Goal: Task Accomplishment & Management: Use online tool/utility

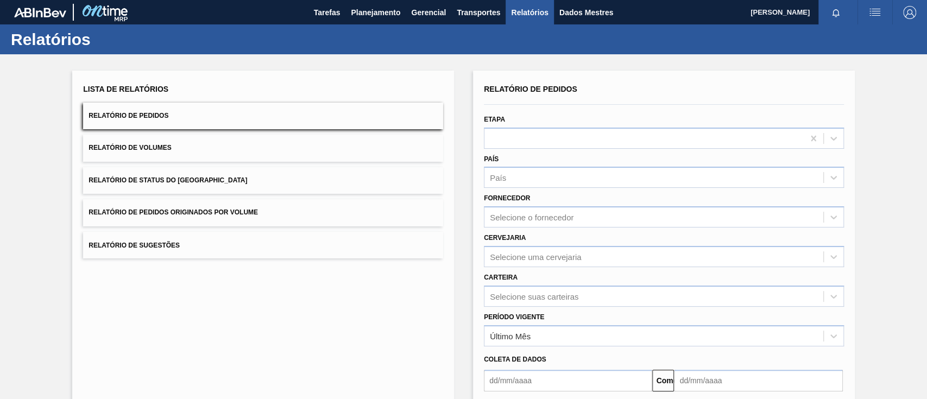
click at [252, 214] on font "Relatório de Pedidos Originados por Volume" at bounding box center [172, 213] width 169 height 8
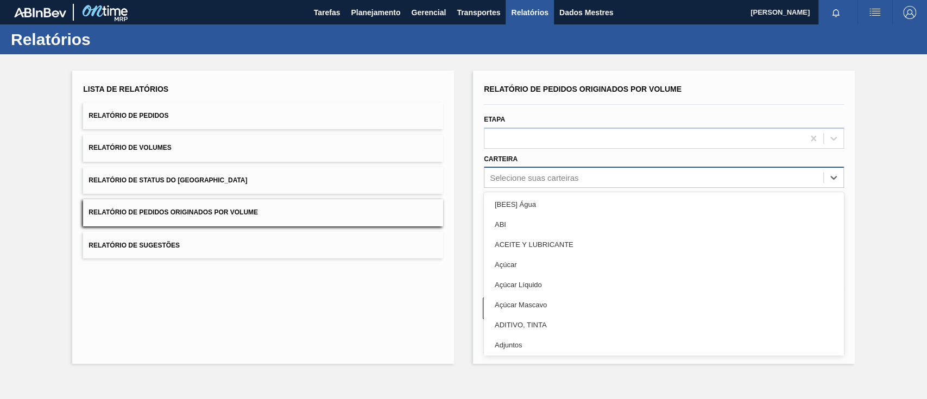
click at [559, 179] on font "Selecione suas carteiras" at bounding box center [534, 177] width 88 height 9
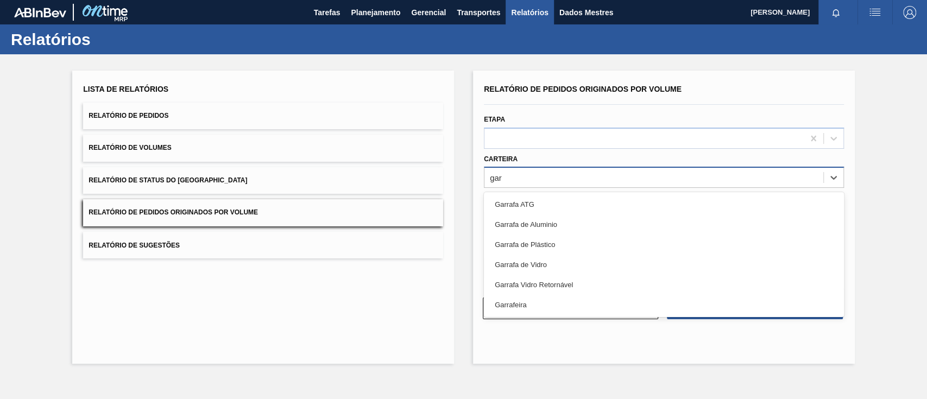
type input "garr"
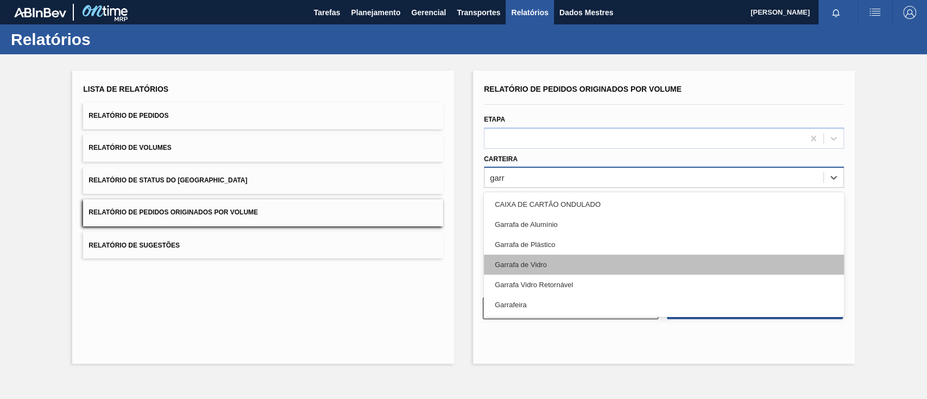
click at [561, 261] on div "Garrafa de Vidro" at bounding box center [664, 265] width 360 height 20
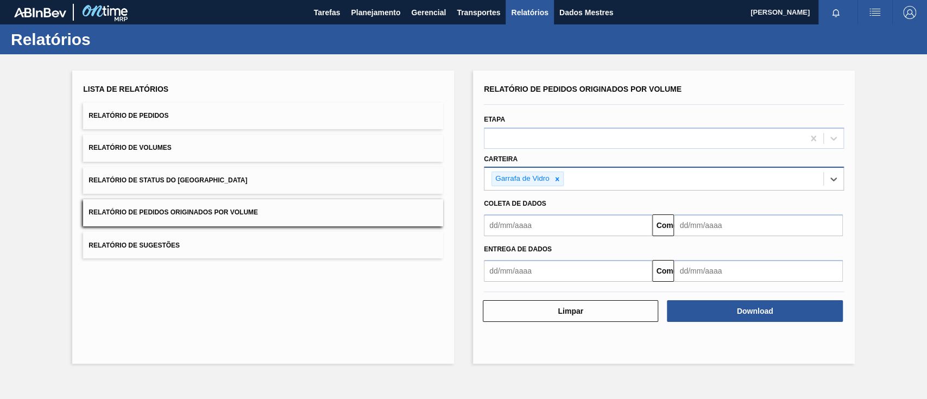
click at [542, 218] on input "text" at bounding box center [568, 225] width 168 height 22
click at [514, 284] on font "1" at bounding box center [515, 286] width 4 height 8
type input "[DATE]"
click at [786, 216] on input "text" at bounding box center [758, 225] width 168 height 22
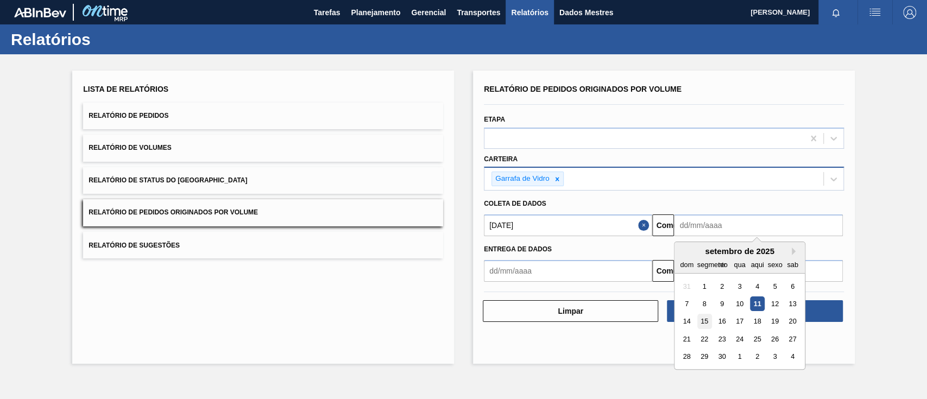
click at [701, 319] on font "15" at bounding box center [704, 322] width 8 height 8
type input "[DATE]"
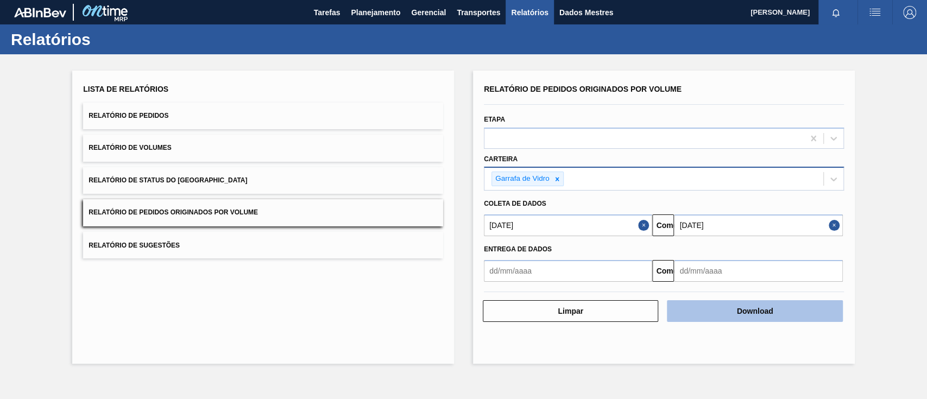
click at [758, 309] on font "Download" at bounding box center [755, 311] width 36 height 9
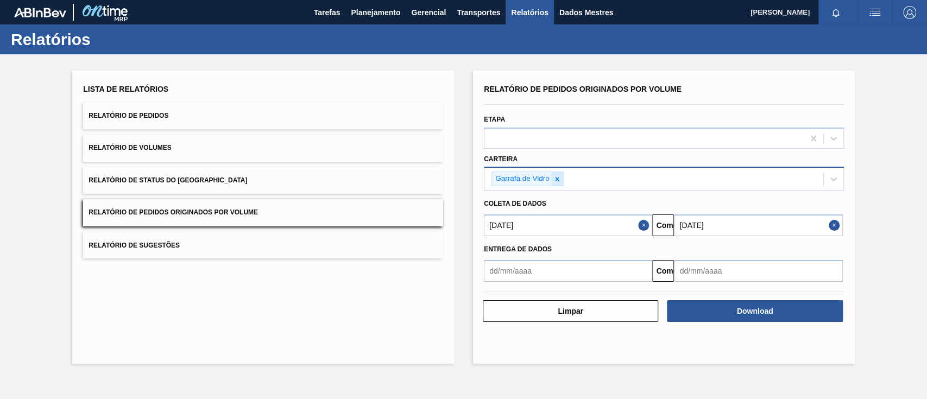
click at [562, 180] on div at bounding box center [557, 179] width 12 height 14
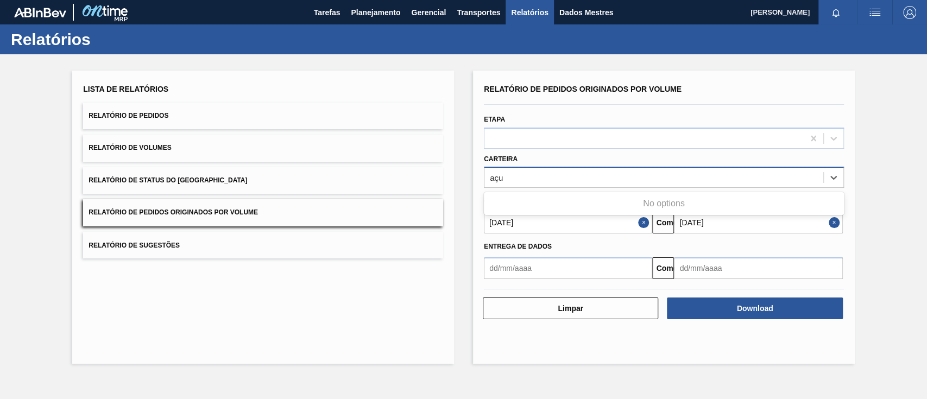
type input "aç"
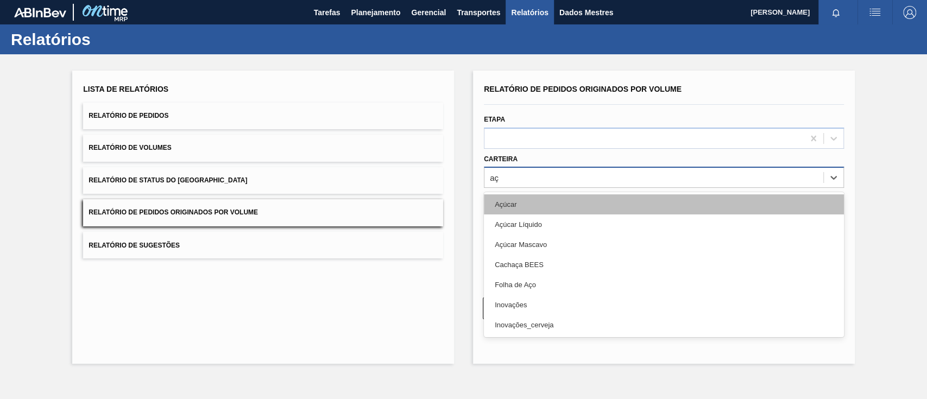
click at [527, 205] on div "Açúcar" at bounding box center [664, 204] width 360 height 20
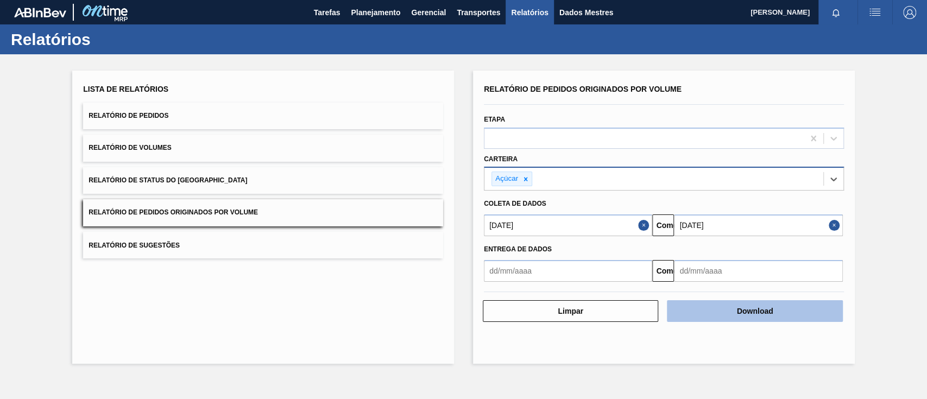
click at [759, 307] on font "Download" at bounding box center [755, 311] width 36 height 9
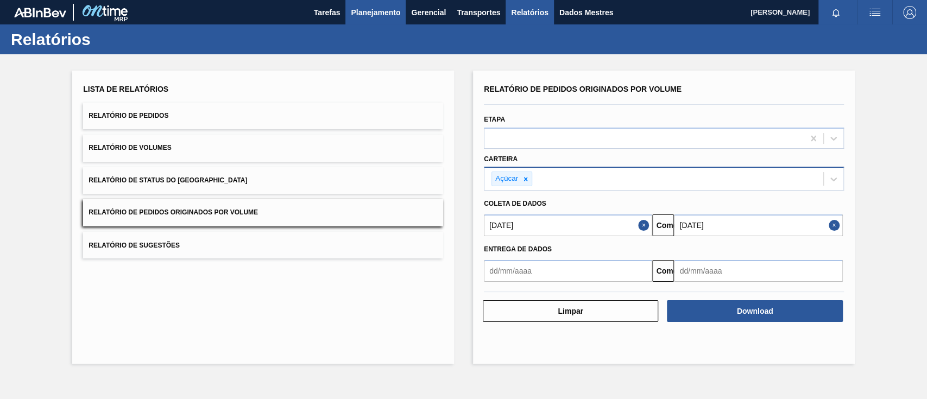
click at [356, 7] on font "Planejamento" at bounding box center [375, 12] width 49 height 13
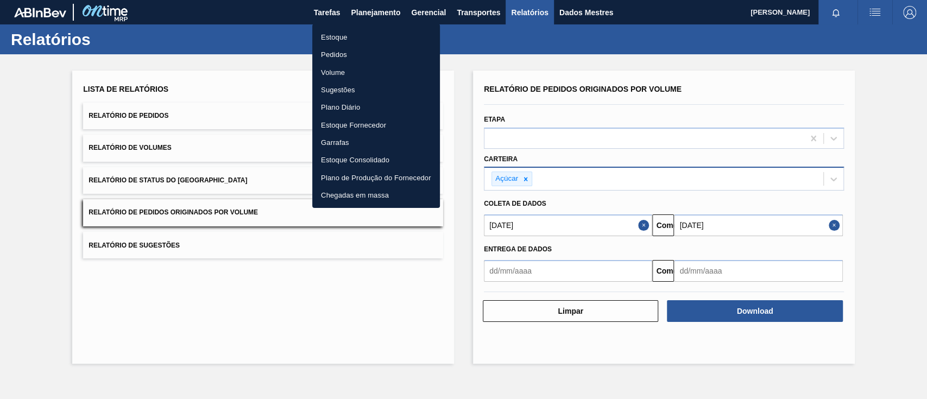
click at [334, 52] on font "Pedidos" at bounding box center [334, 54] width 26 height 8
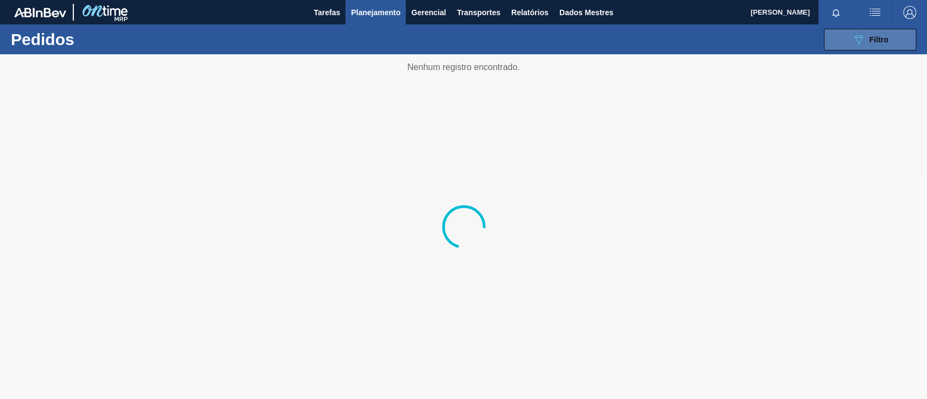
click at [862, 35] on icon "089F7B8B-B2A5-4AFE-B5C0-19BA573D28AC" at bounding box center [858, 39] width 13 height 13
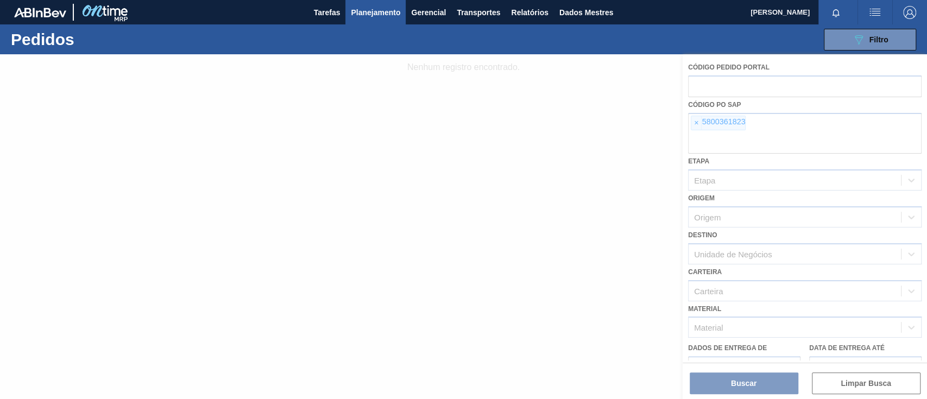
click at [696, 126] on div at bounding box center [463, 226] width 927 height 345
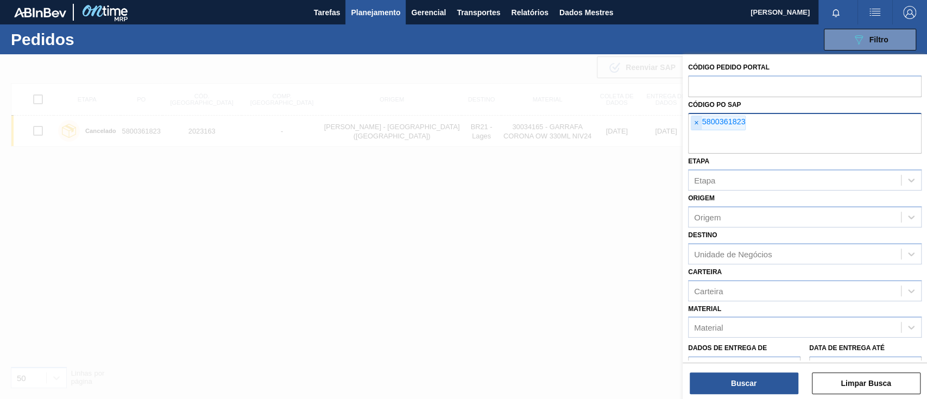
click at [697, 127] on font "×" at bounding box center [696, 122] width 4 height 9
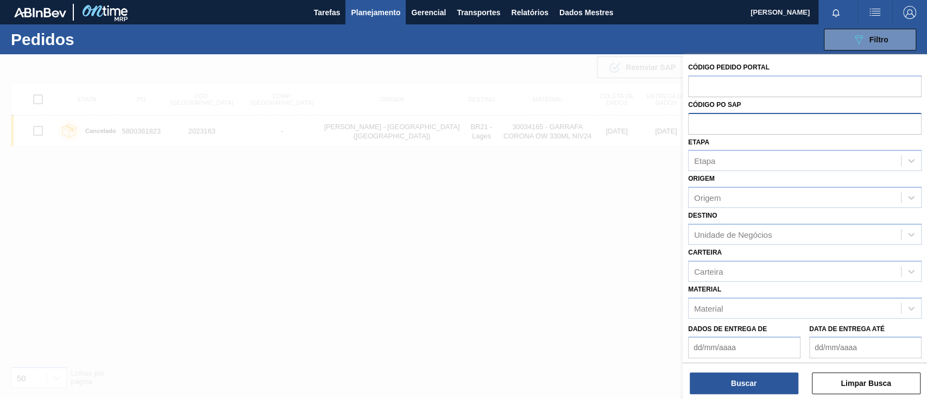
paste input "text"
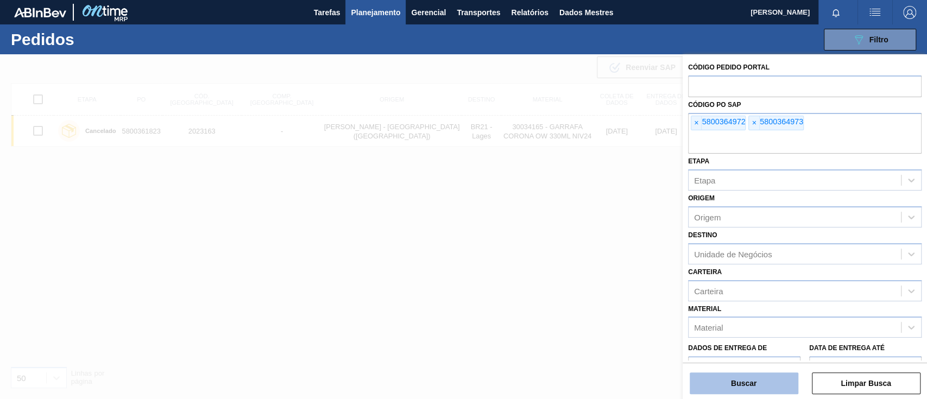
click at [747, 384] on font "Buscar" at bounding box center [744, 383] width 26 height 9
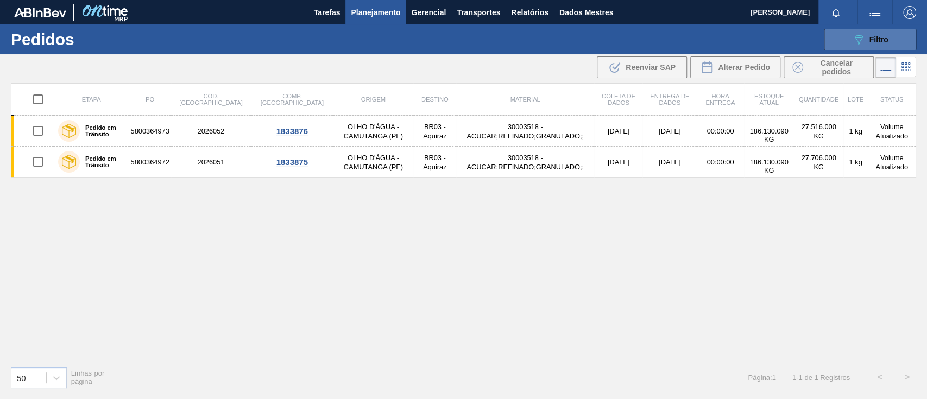
click at [852, 36] on icon "089F7B8B-B2A5-4AFE-B5C0-19BA573D28AC" at bounding box center [858, 39] width 13 height 13
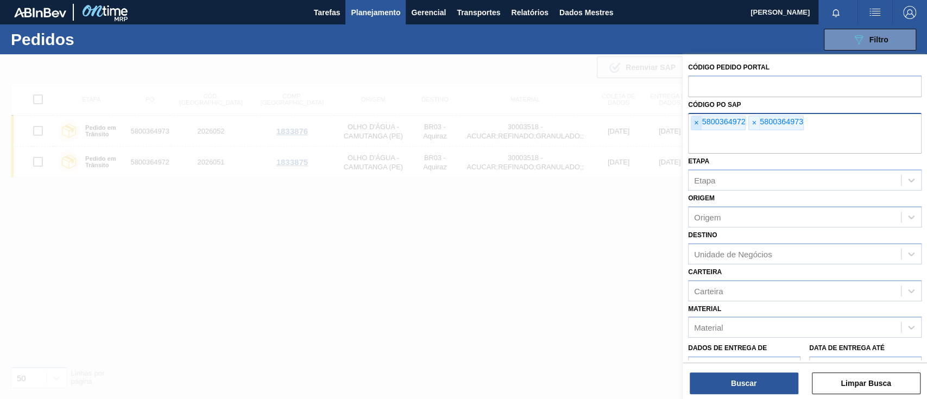
click at [694, 121] on font "×" at bounding box center [696, 122] width 4 height 9
click at [695, 121] on font "×" at bounding box center [696, 122] width 4 height 9
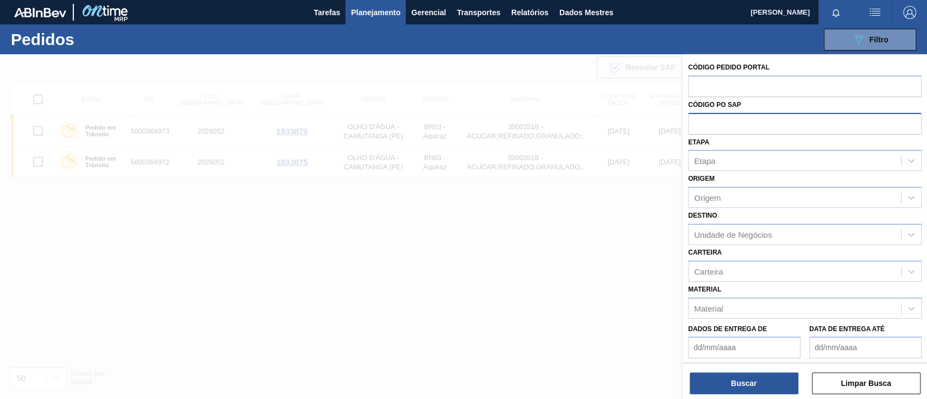
paste input "5800361804"
type input "5800361804"
click at [726, 387] on button "Buscar" at bounding box center [744, 383] width 109 height 22
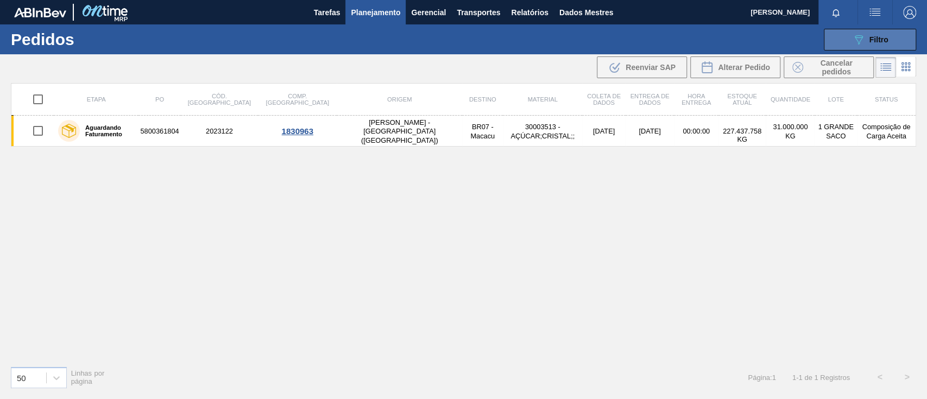
click at [877, 39] on font "Filtro" at bounding box center [878, 39] width 19 height 9
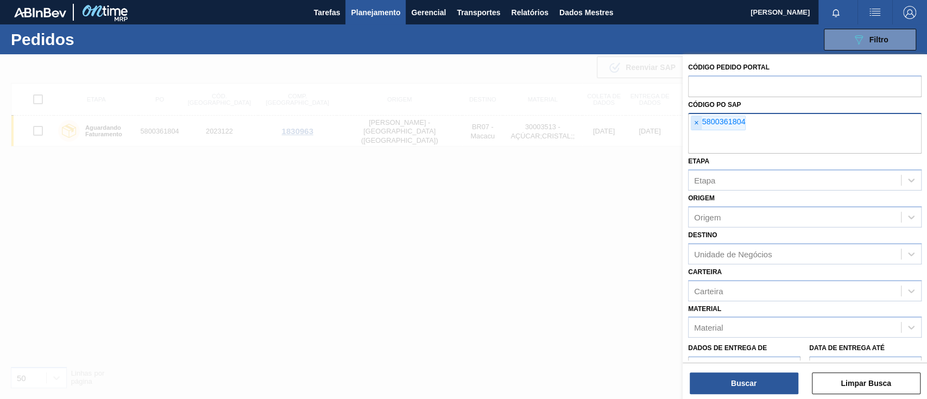
drag, startPoint x: 689, startPoint y: 123, endPoint x: 695, endPoint y: 124, distance: 6.0
click at [694, 123] on div "× 5800361804" at bounding box center [804, 133] width 233 height 41
click at [698, 124] on font "×" at bounding box center [696, 122] width 4 height 9
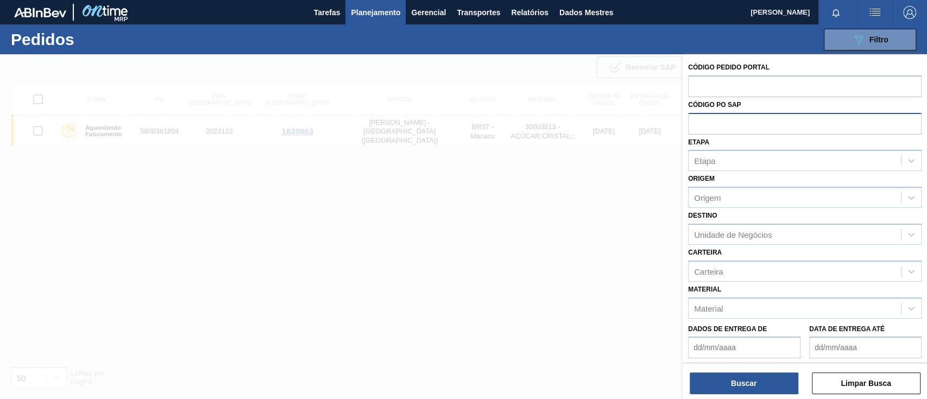
paste input "5800362546"
type input "5800362546"
click at [731, 382] on font "Buscar" at bounding box center [744, 383] width 26 height 9
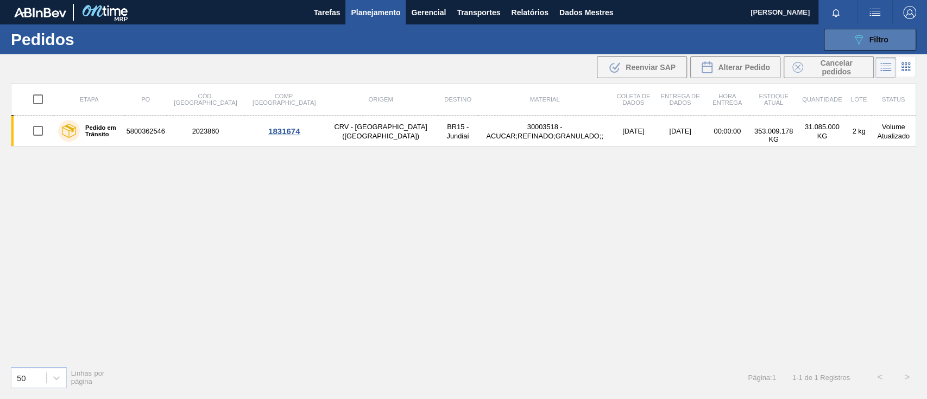
click at [853, 34] on icon "089F7B8B-B2A5-4AFE-B5C0-19BA573D28AC" at bounding box center [858, 39] width 13 height 13
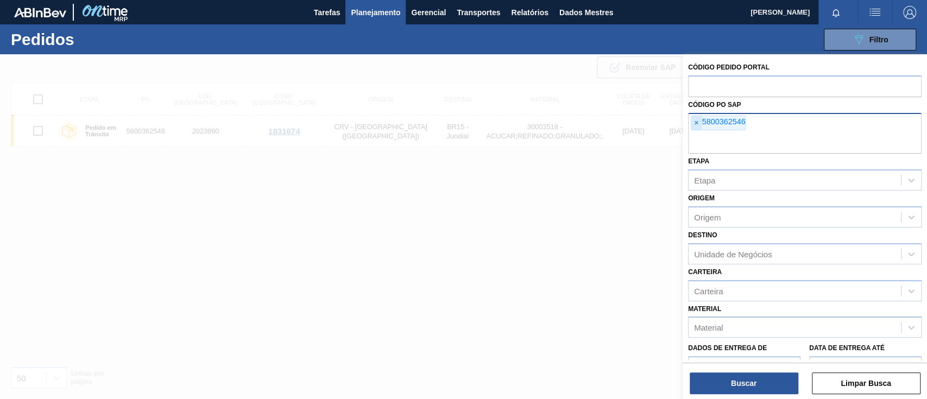
click at [698, 119] on span "×" at bounding box center [696, 123] width 10 height 14
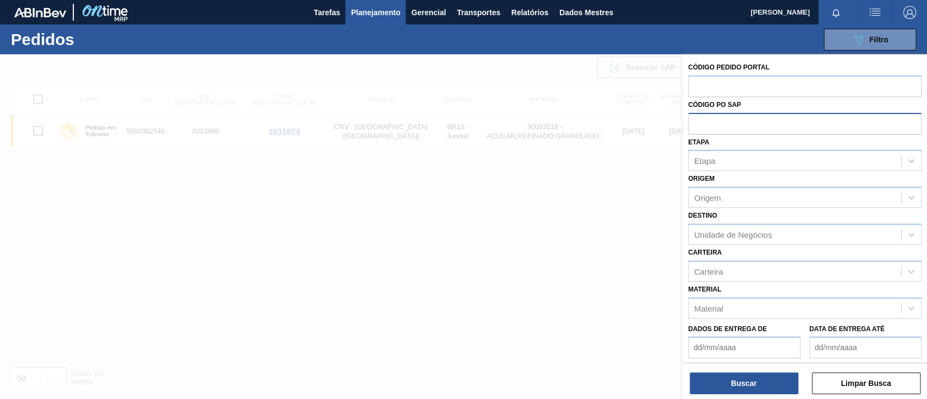
paste input "text"
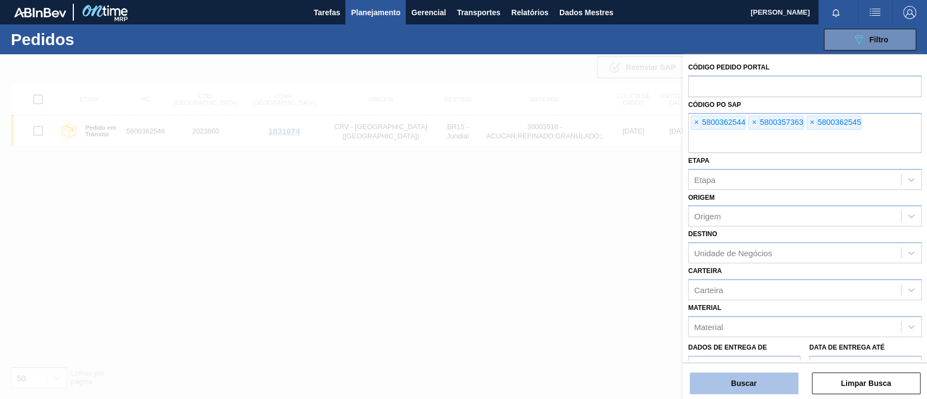
click at [758, 380] on button "Buscar" at bounding box center [744, 383] width 109 height 22
